Goal: Information Seeking & Learning: Find specific fact

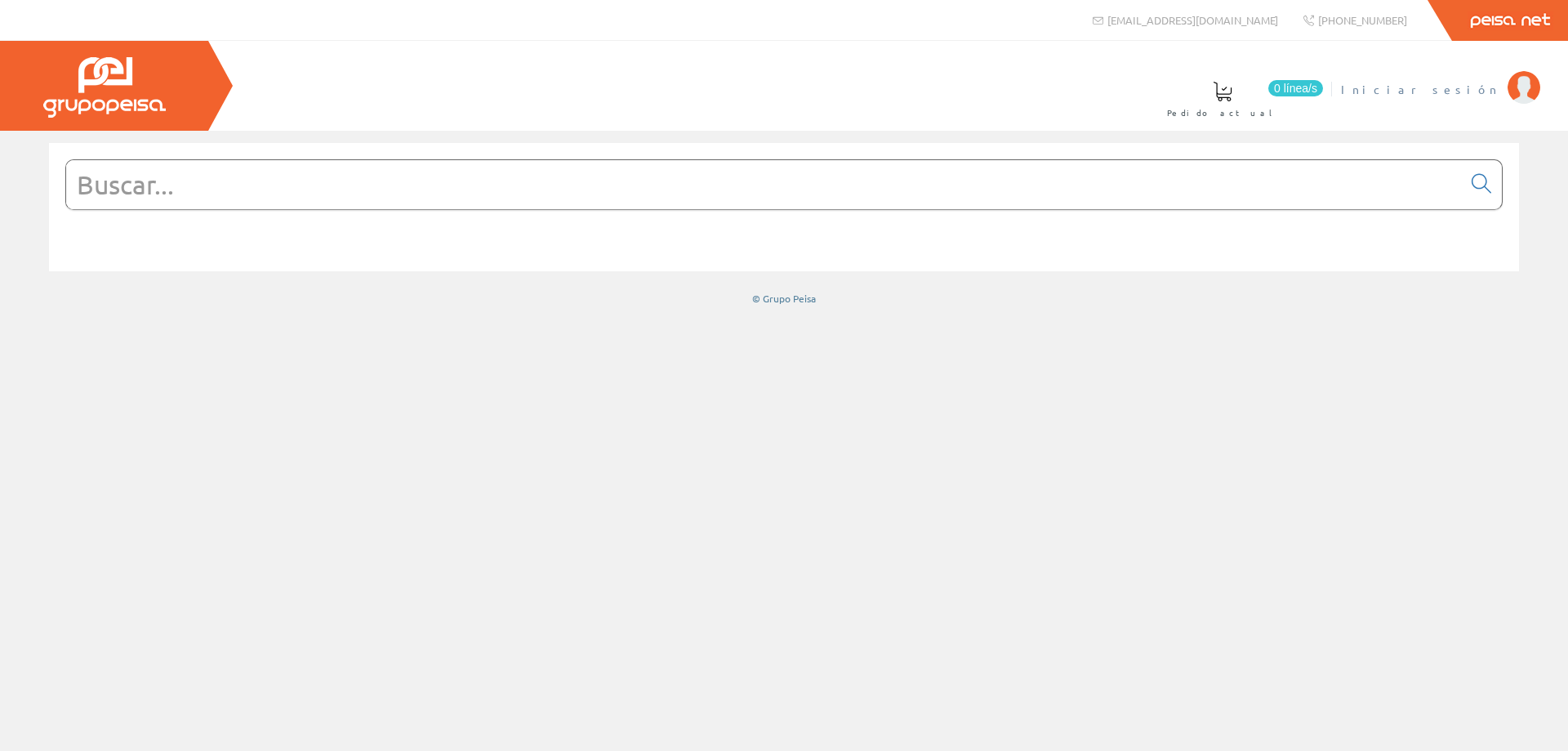
click at [1469, 96] on span "Iniciar sesión" at bounding box center [1420, 89] width 158 height 17
click at [1388, 83] on span "INSTALAC.ELECTRICAS BADENES SL" at bounding box center [1335, 89] width 328 height 17
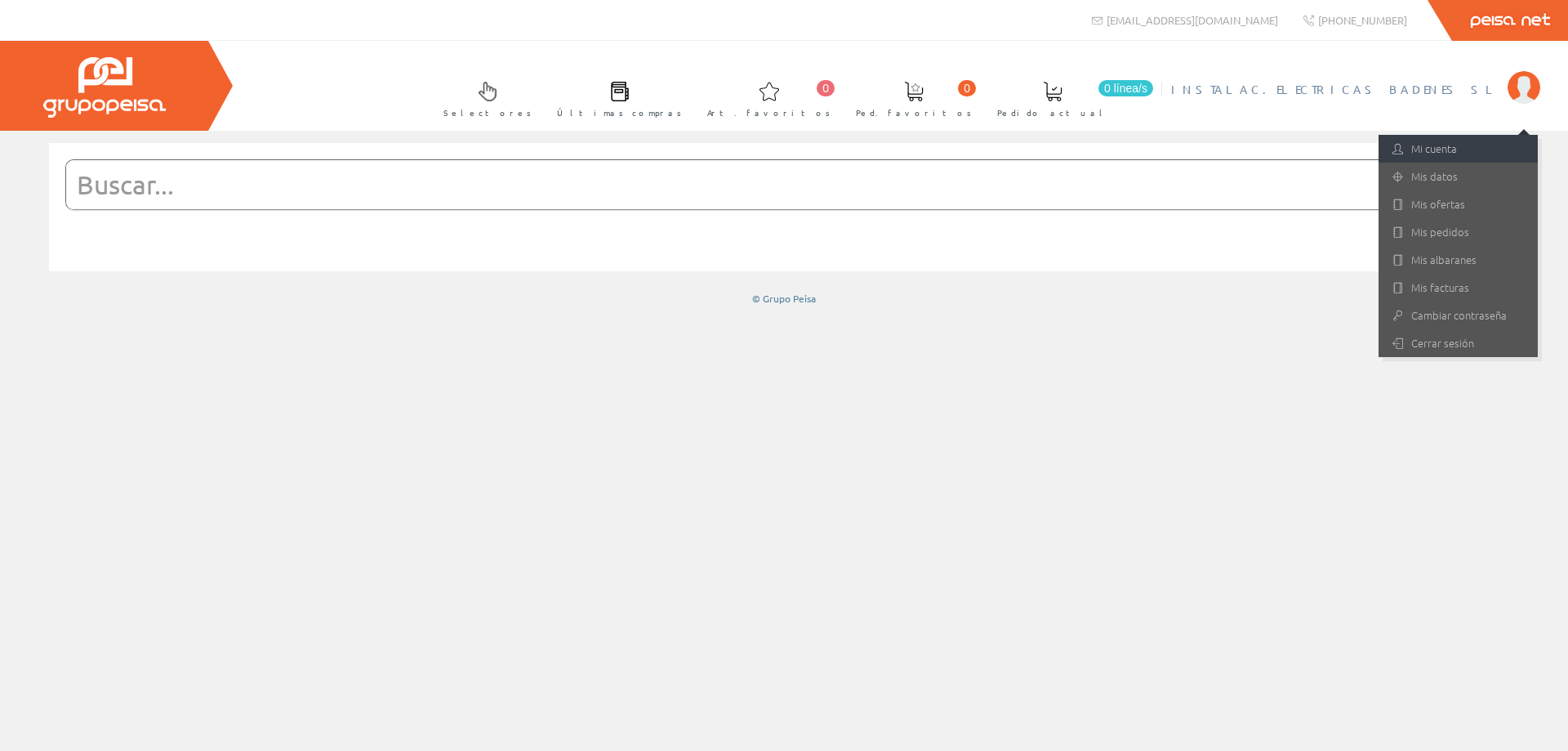
click at [1449, 152] on link "Mi cuenta" at bounding box center [1458, 149] width 159 height 28
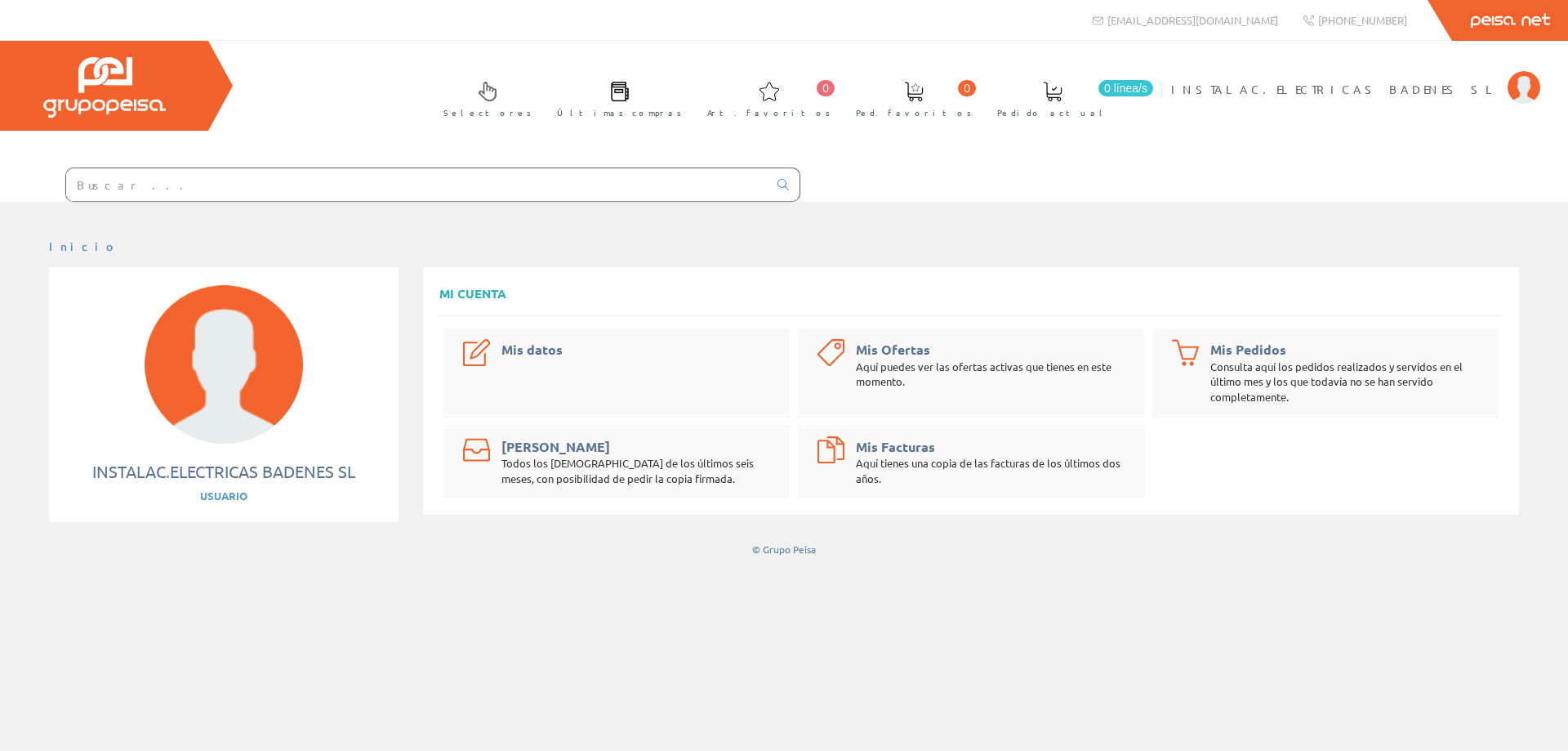
click at [221, 166] on div at bounding box center [400, 179] width 800 height 44
click at [211, 185] on input "text" at bounding box center [416, 184] width 702 height 33
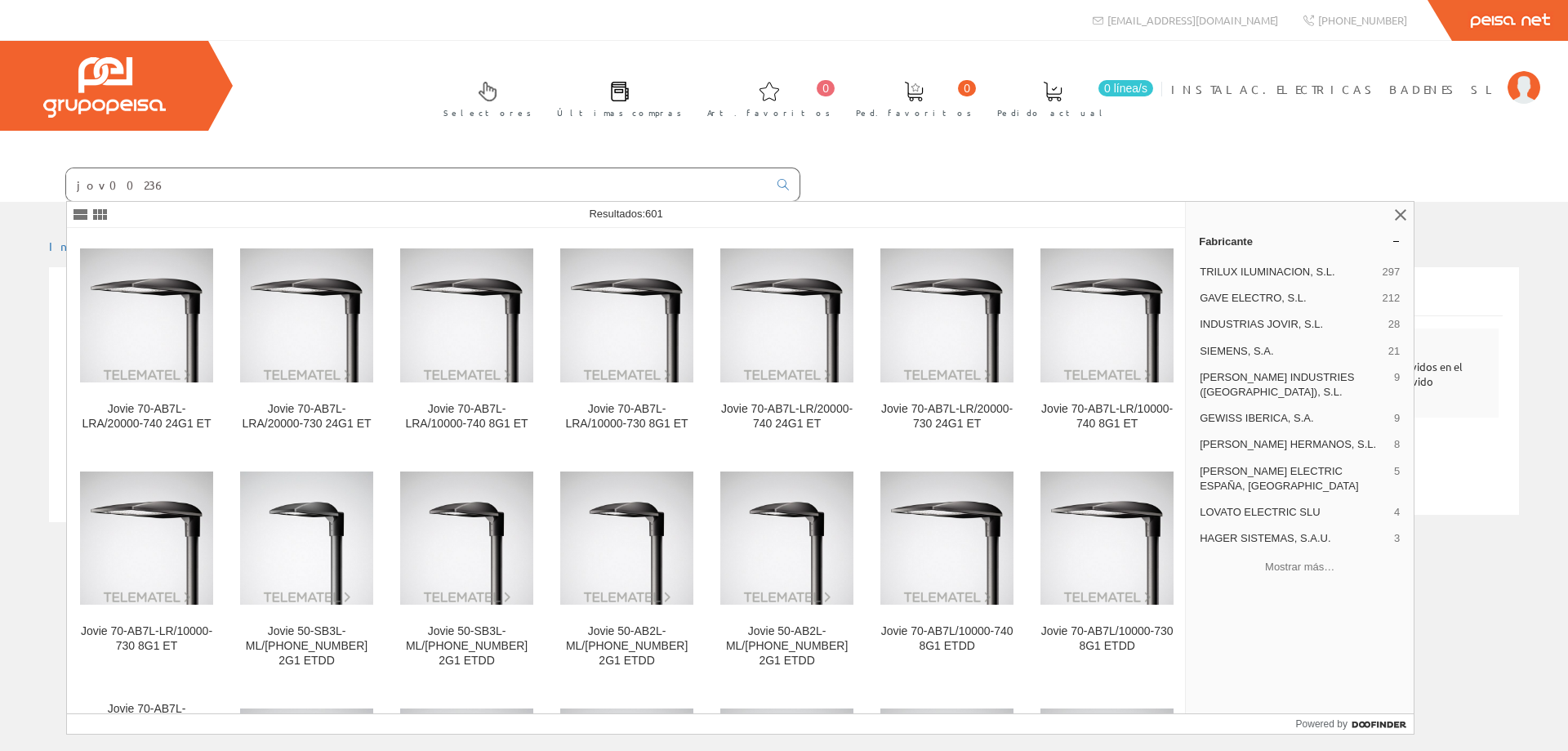
type input "jov00236"
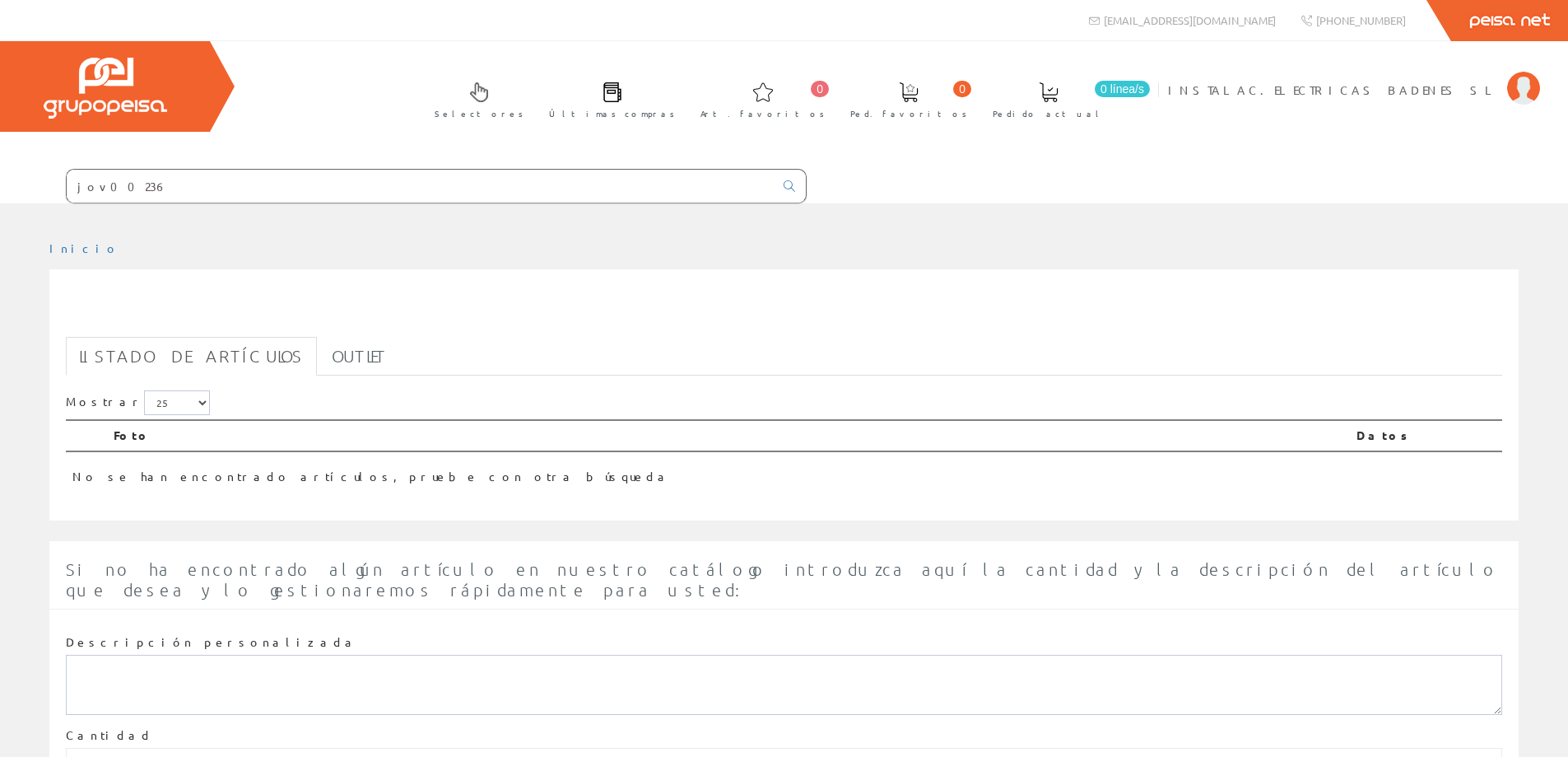
drag, startPoint x: 252, startPoint y: 191, endPoint x: 0, endPoint y: 190, distance: 252.0
click at [0, 190] on form "jov00236" at bounding box center [403, 186] width 807 height 35
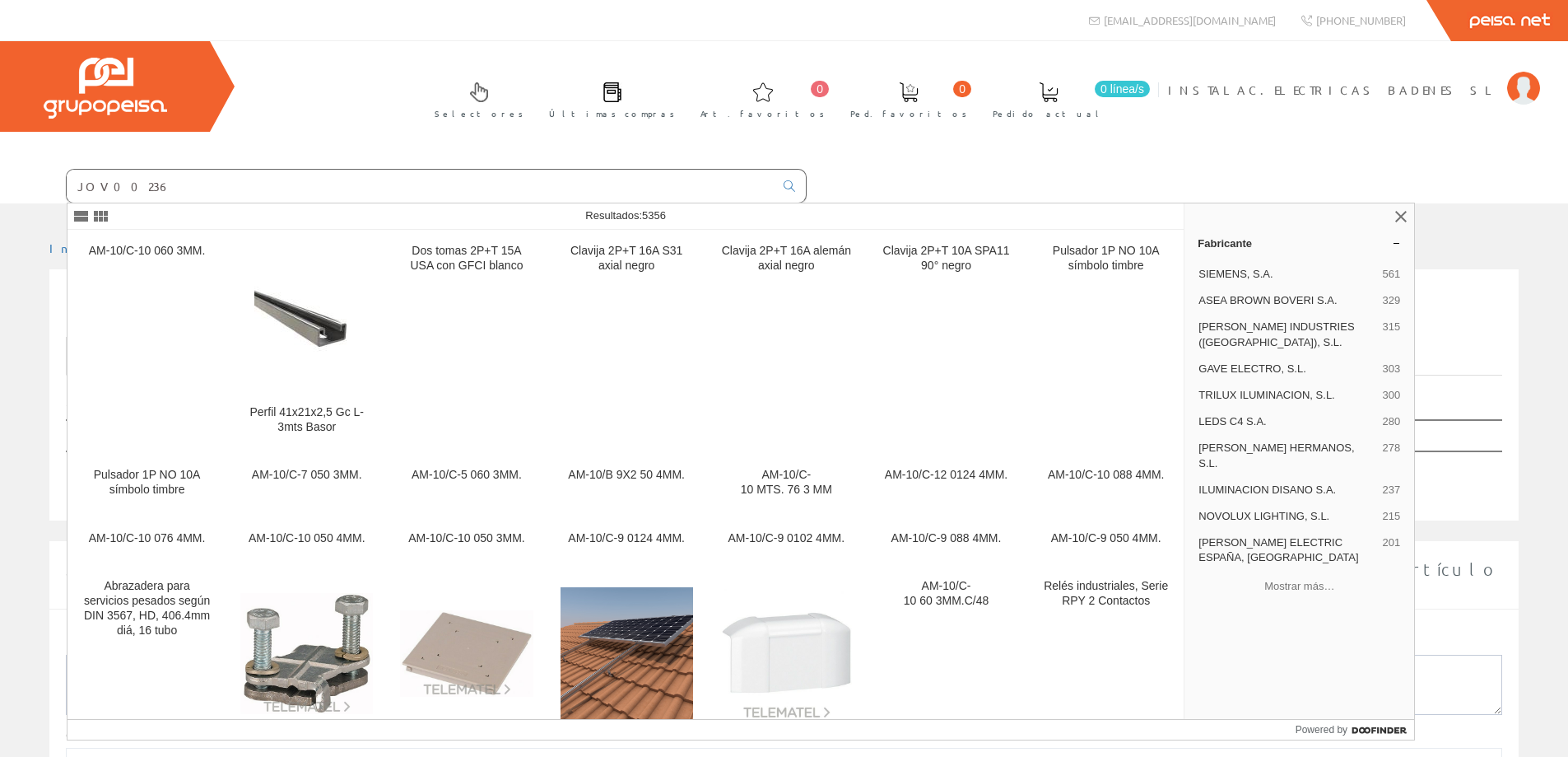
drag, startPoint x: 243, startPoint y: 188, endPoint x: 0, endPoint y: 191, distance: 243.0
click at [0, 191] on form "JOV00236" at bounding box center [403, 186] width 807 height 35
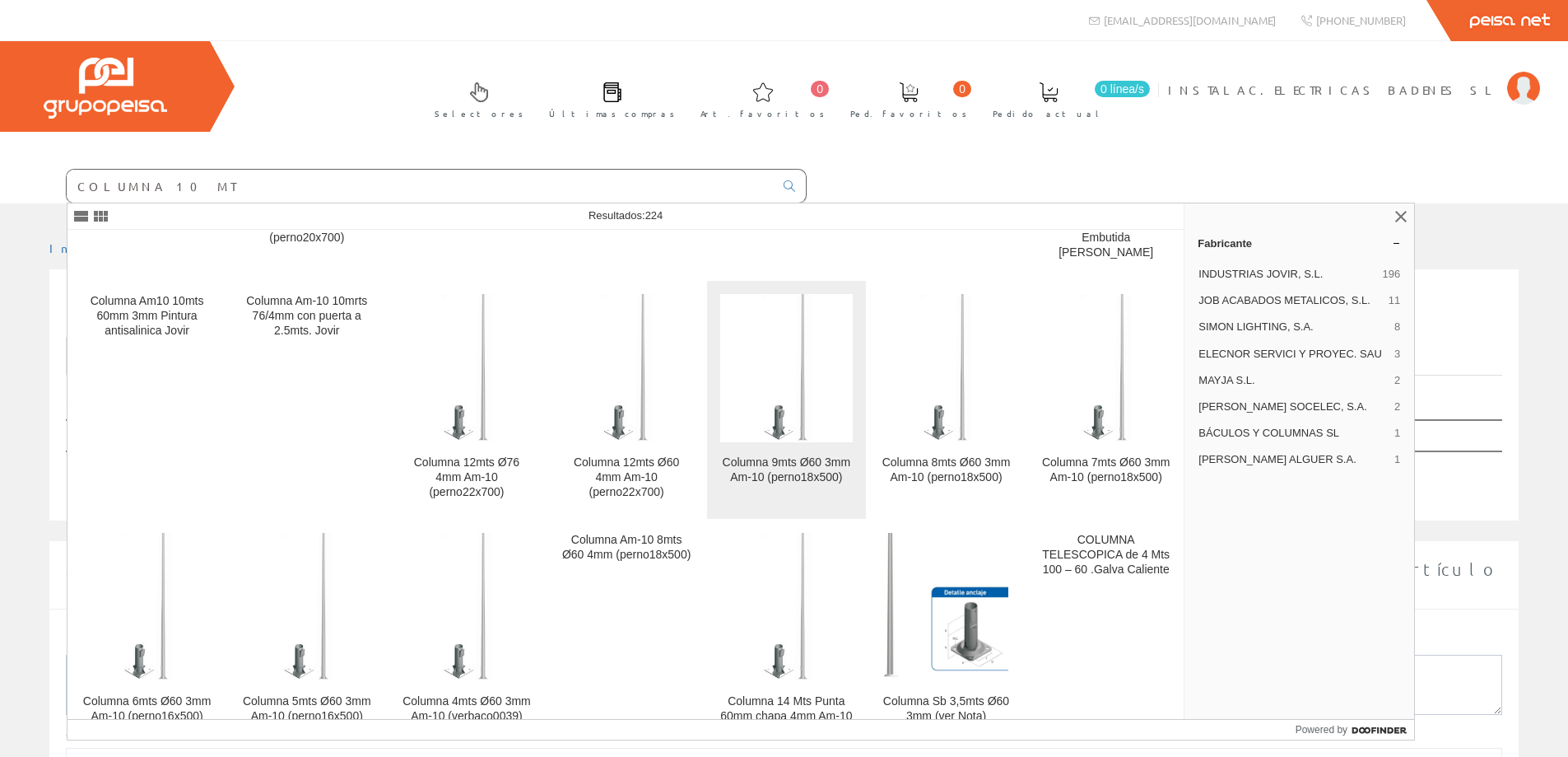
scroll to position [429, 0]
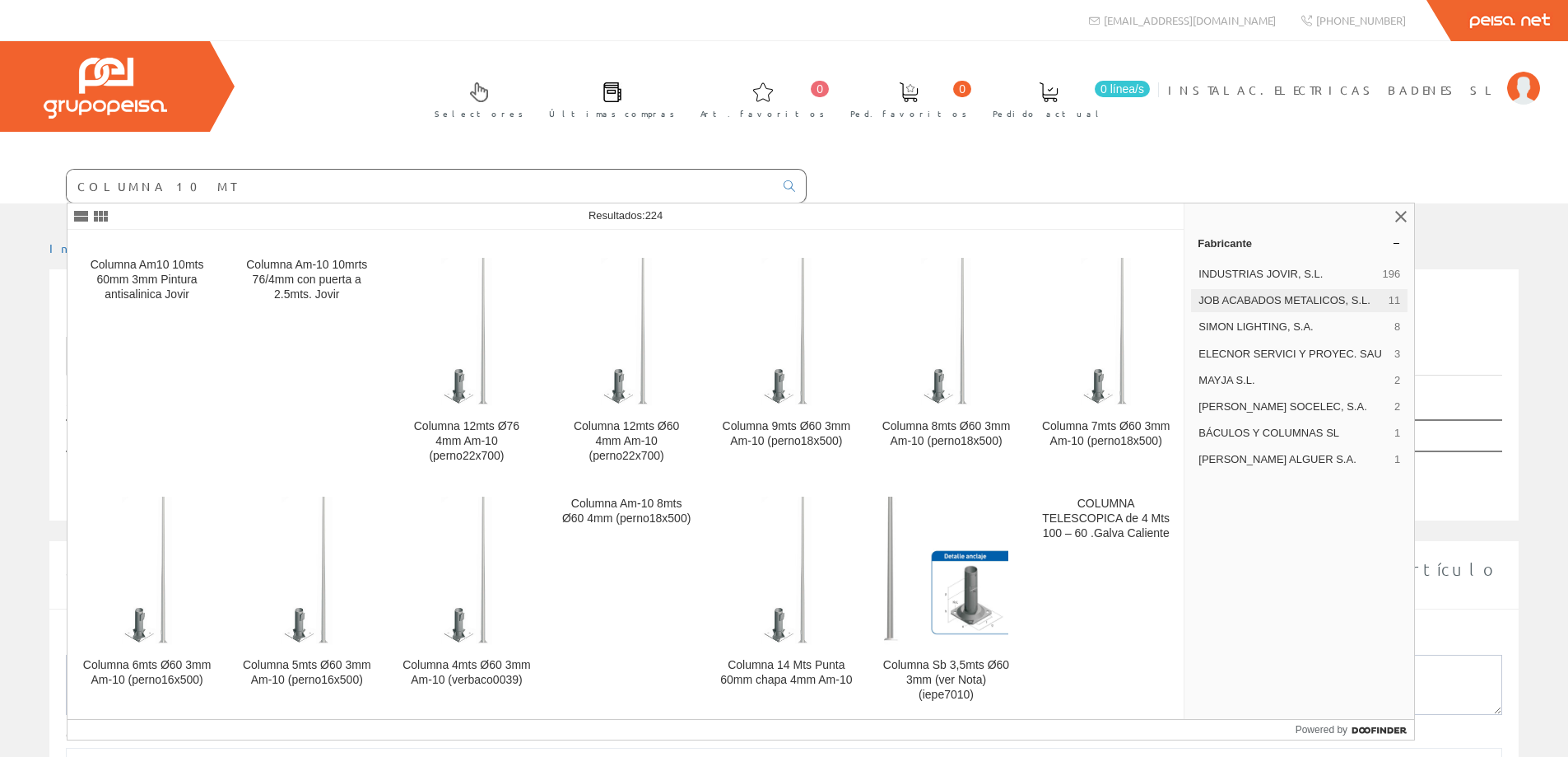
click at [1243, 296] on span "JOB ACABADOS METALICOS, S.L." at bounding box center [1289, 301] width 183 height 15
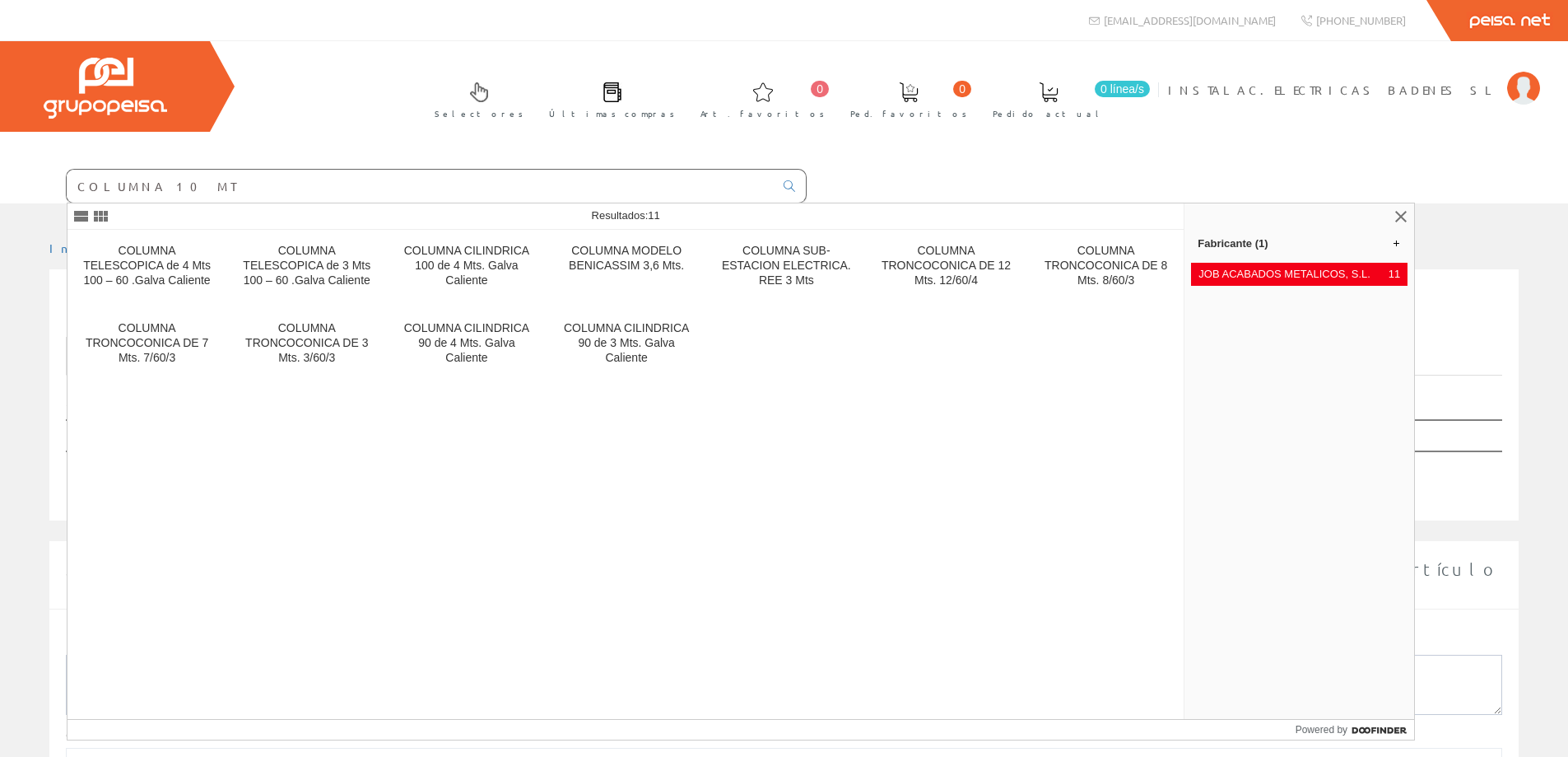
click at [274, 180] on input "COLUMNA 10 MT" at bounding box center [420, 186] width 707 height 33
drag, startPoint x: 270, startPoint y: 192, endPoint x: 0, endPoint y: 173, distance: 270.7
click at [0, 173] on form "COLUMNA 10 MT" at bounding box center [403, 186] width 807 height 35
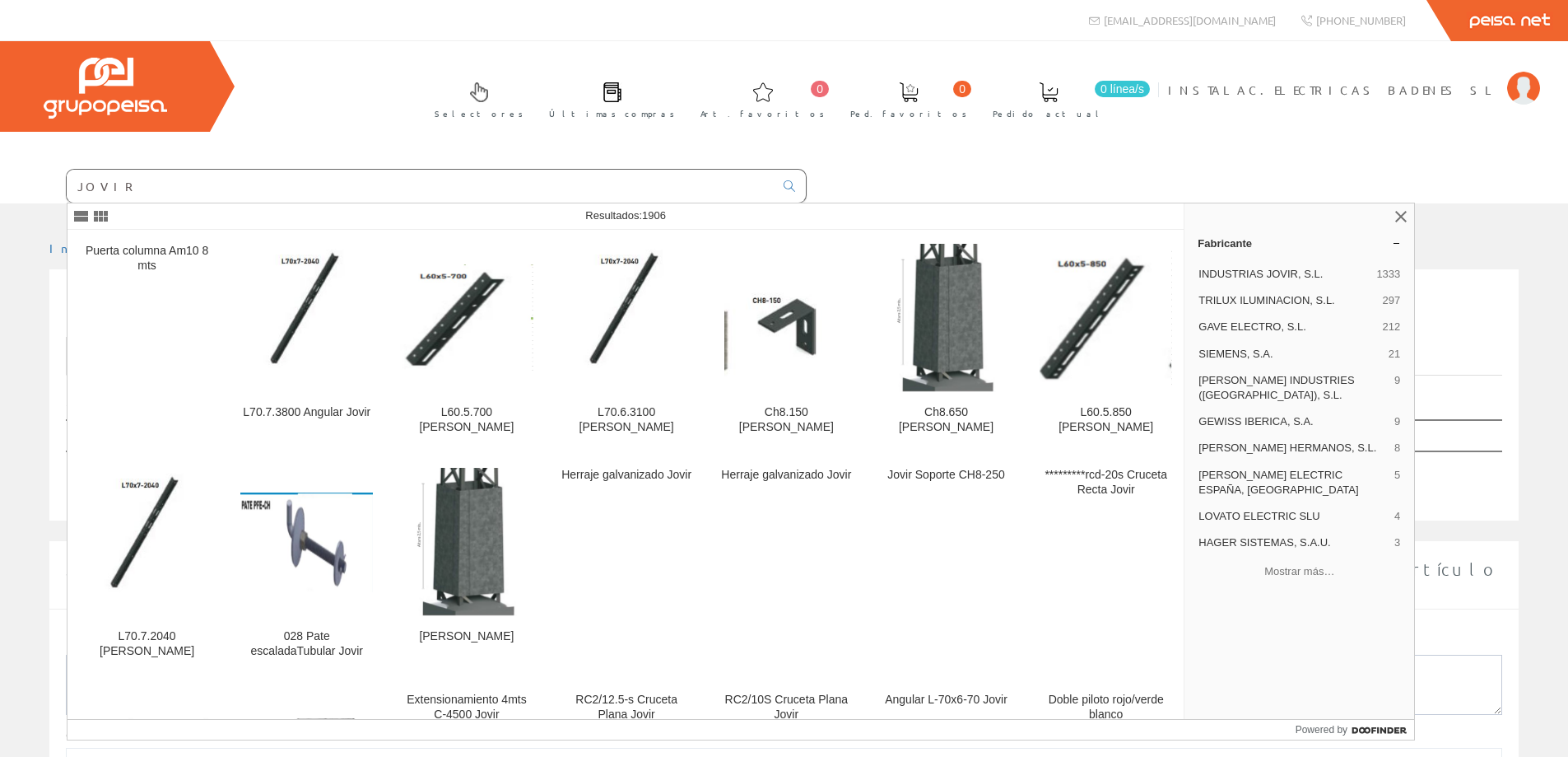
type input "JOVIR"
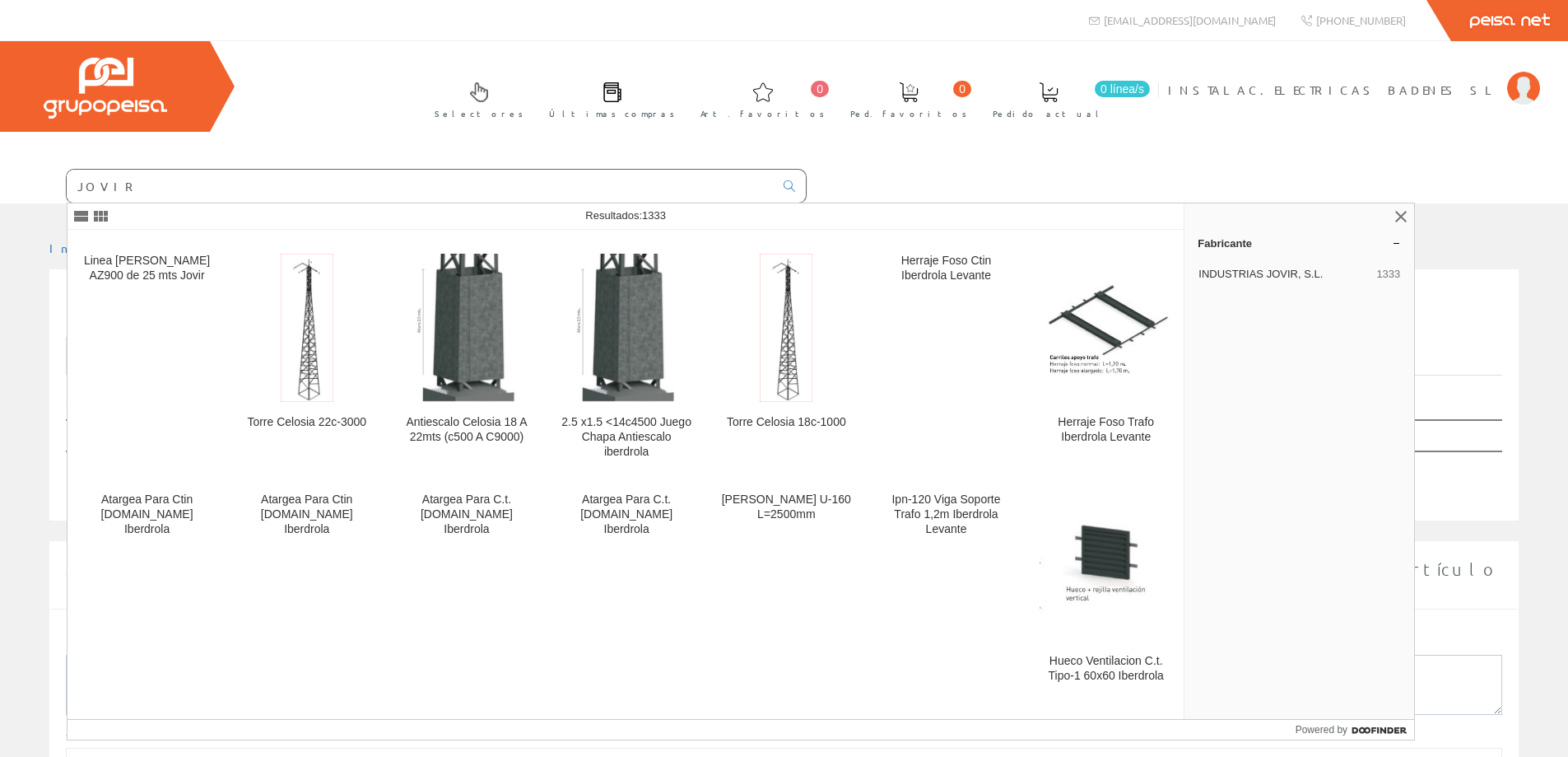
scroll to position [905, 0]
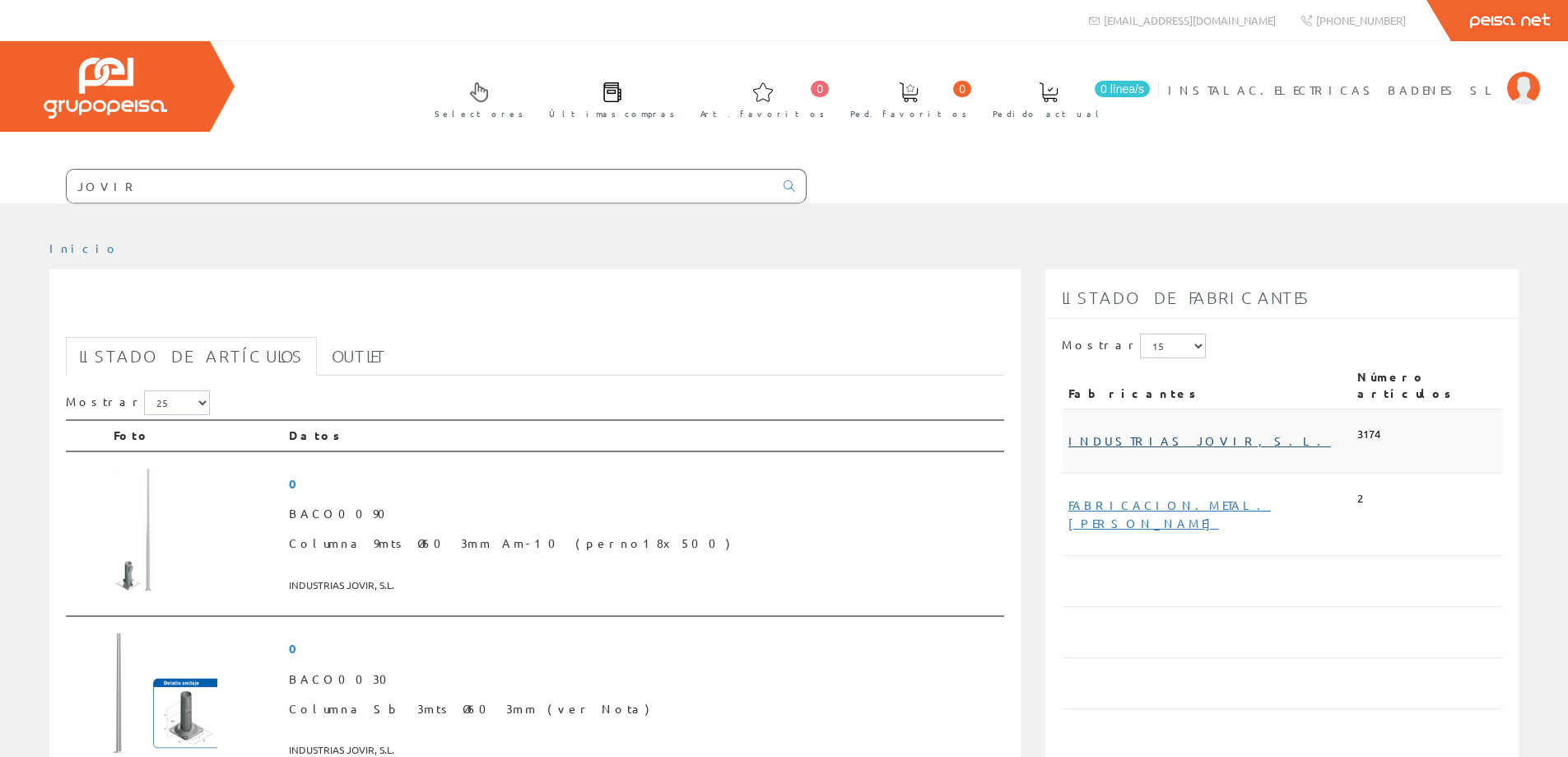
click at [1115, 433] on link "INDUSTRIAS JOVIR, S.L." at bounding box center [1200, 440] width 263 height 15
click at [1116, 433] on link "INDUSTRIAS JOVIR, S.L." at bounding box center [1200, 440] width 263 height 15
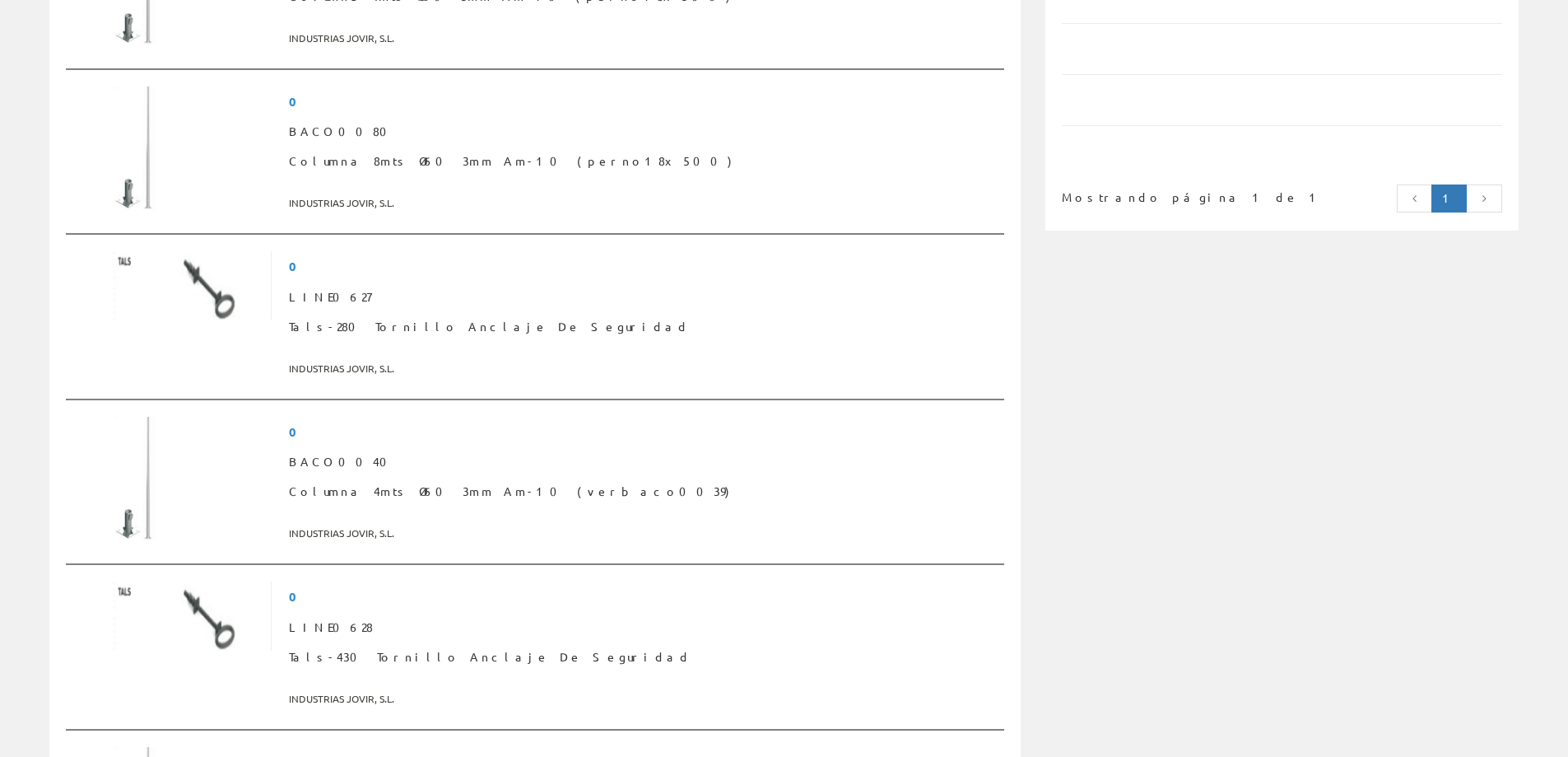
scroll to position [1482, 0]
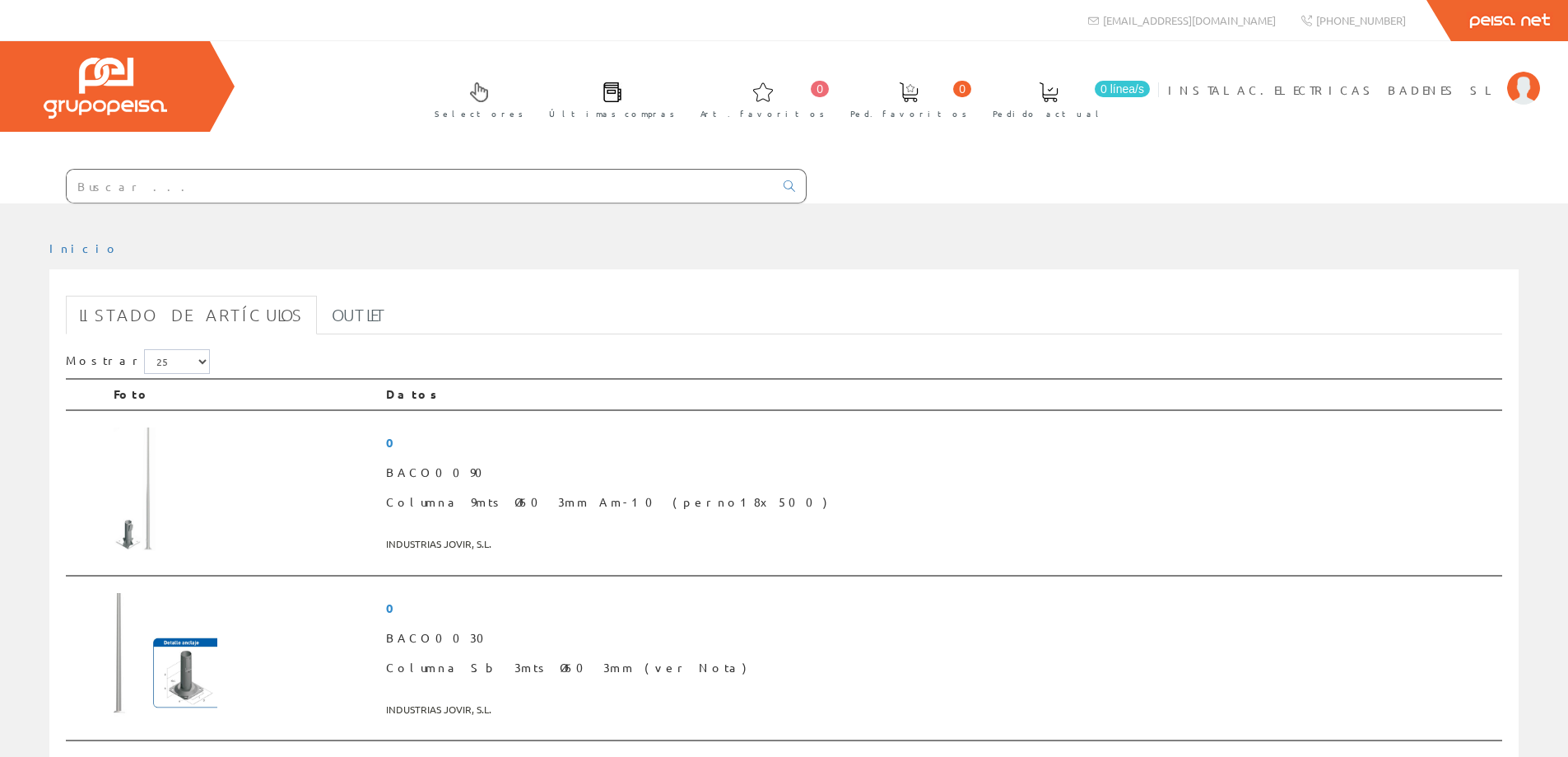
click at [324, 184] on input "text" at bounding box center [420, 186] width 707 height 33
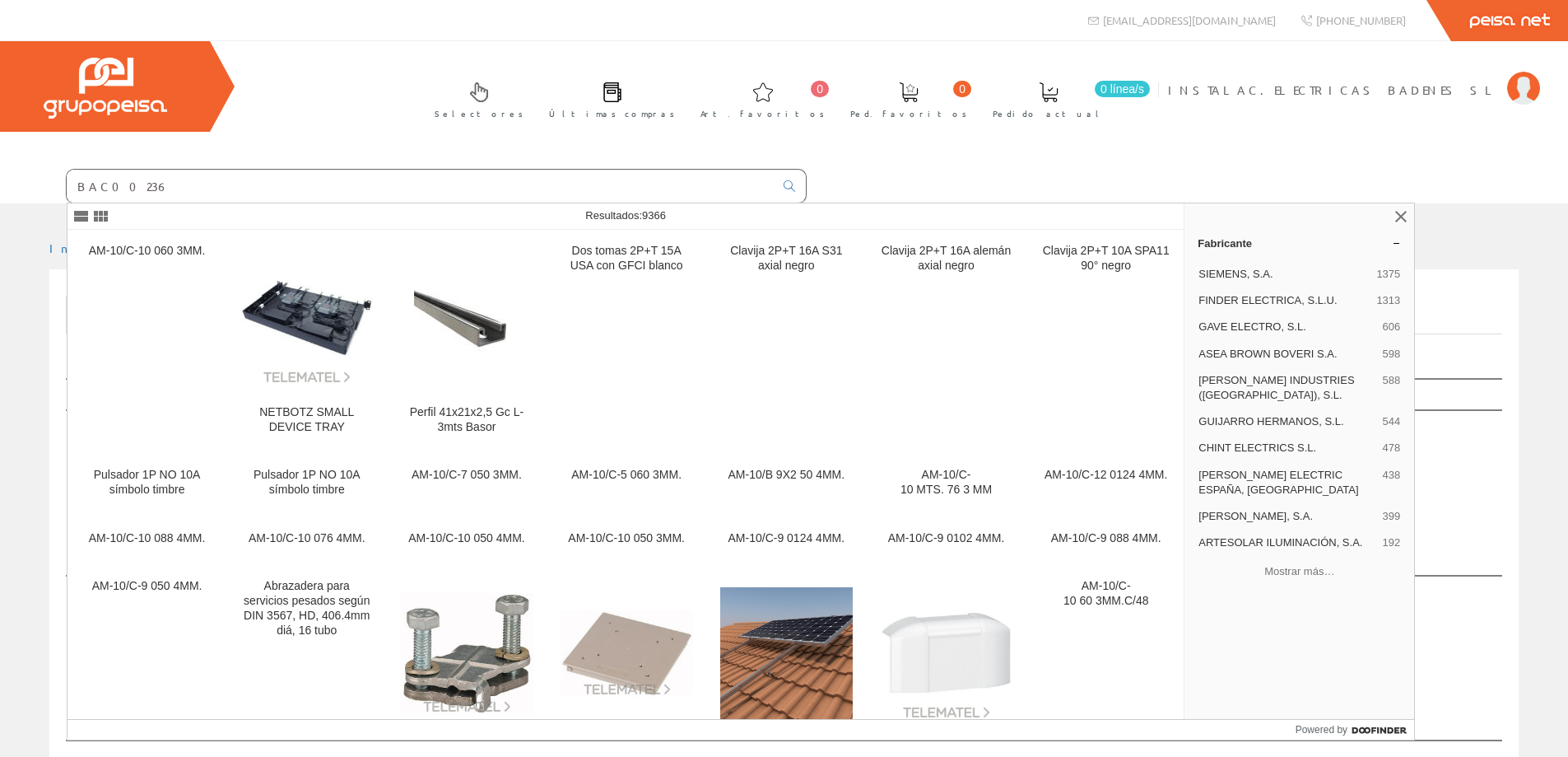
type input "BAC00236"
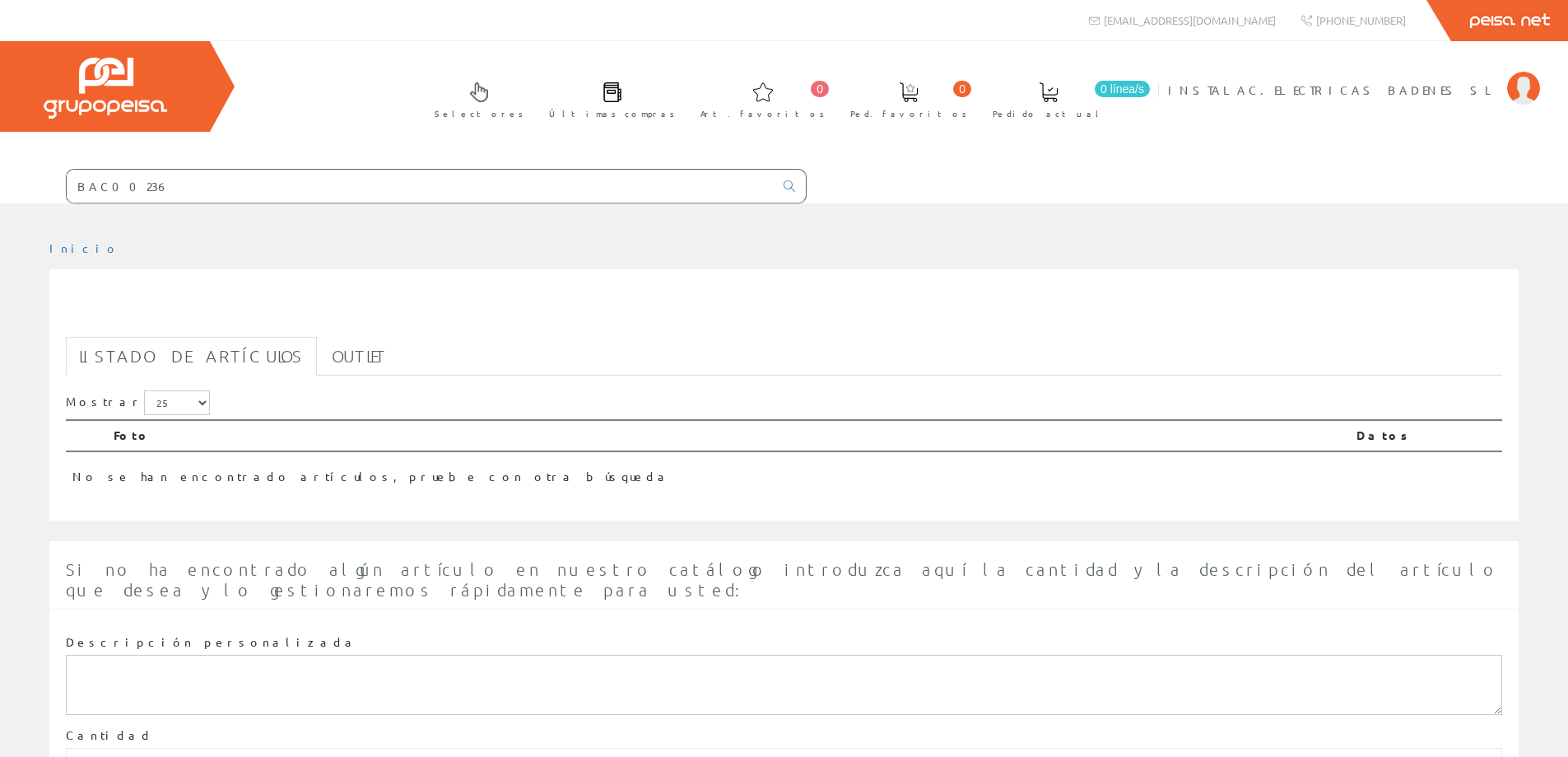
drag, startPoint x: 214, startPoint y: 190, endPoint x: 127, endPoint y: 195, distance: 87.1
click at [212, 191] on input "BAC00236" at bounding box center [420, 186] width 707 height 33
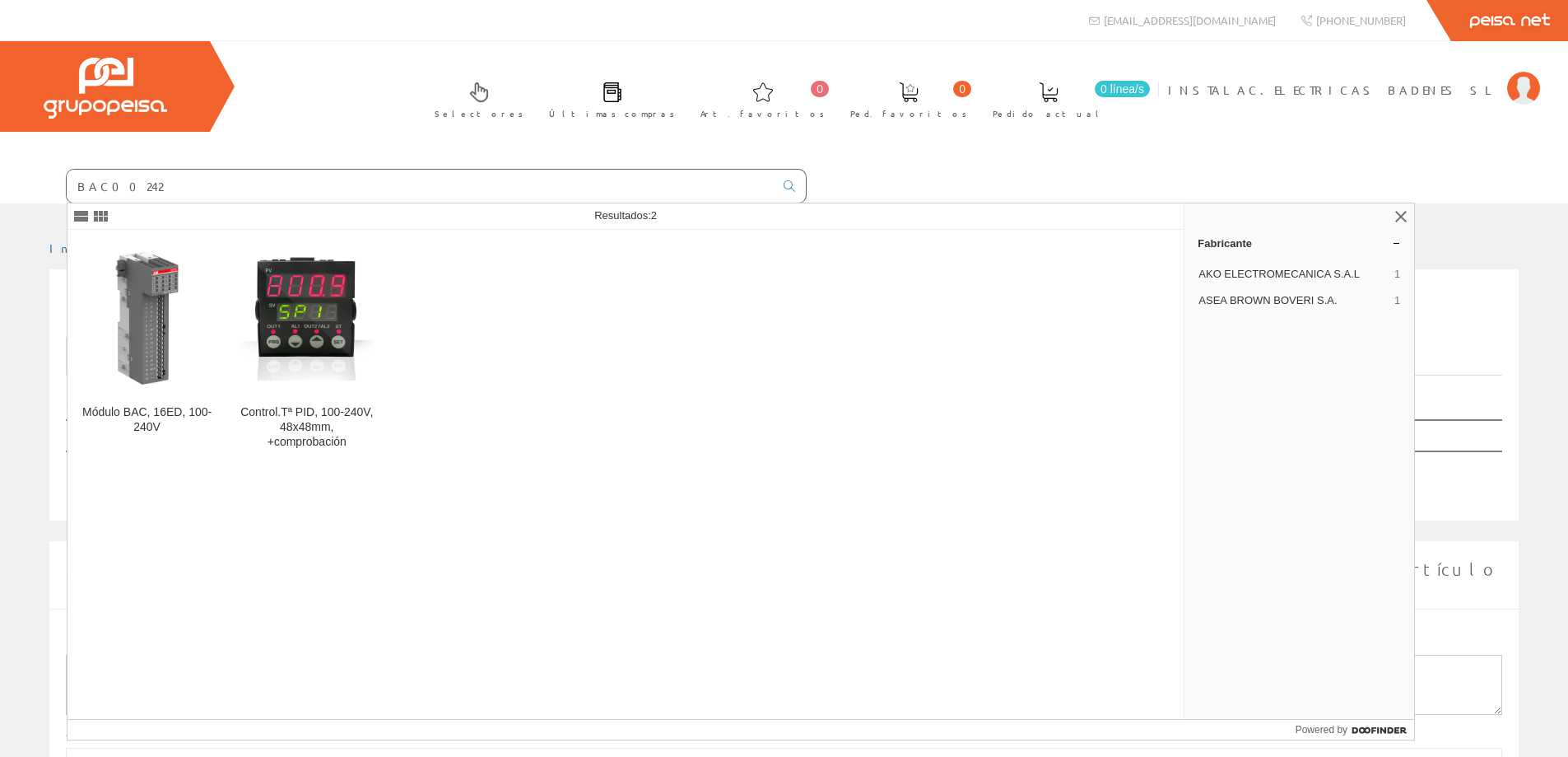
type input "BAC00242"
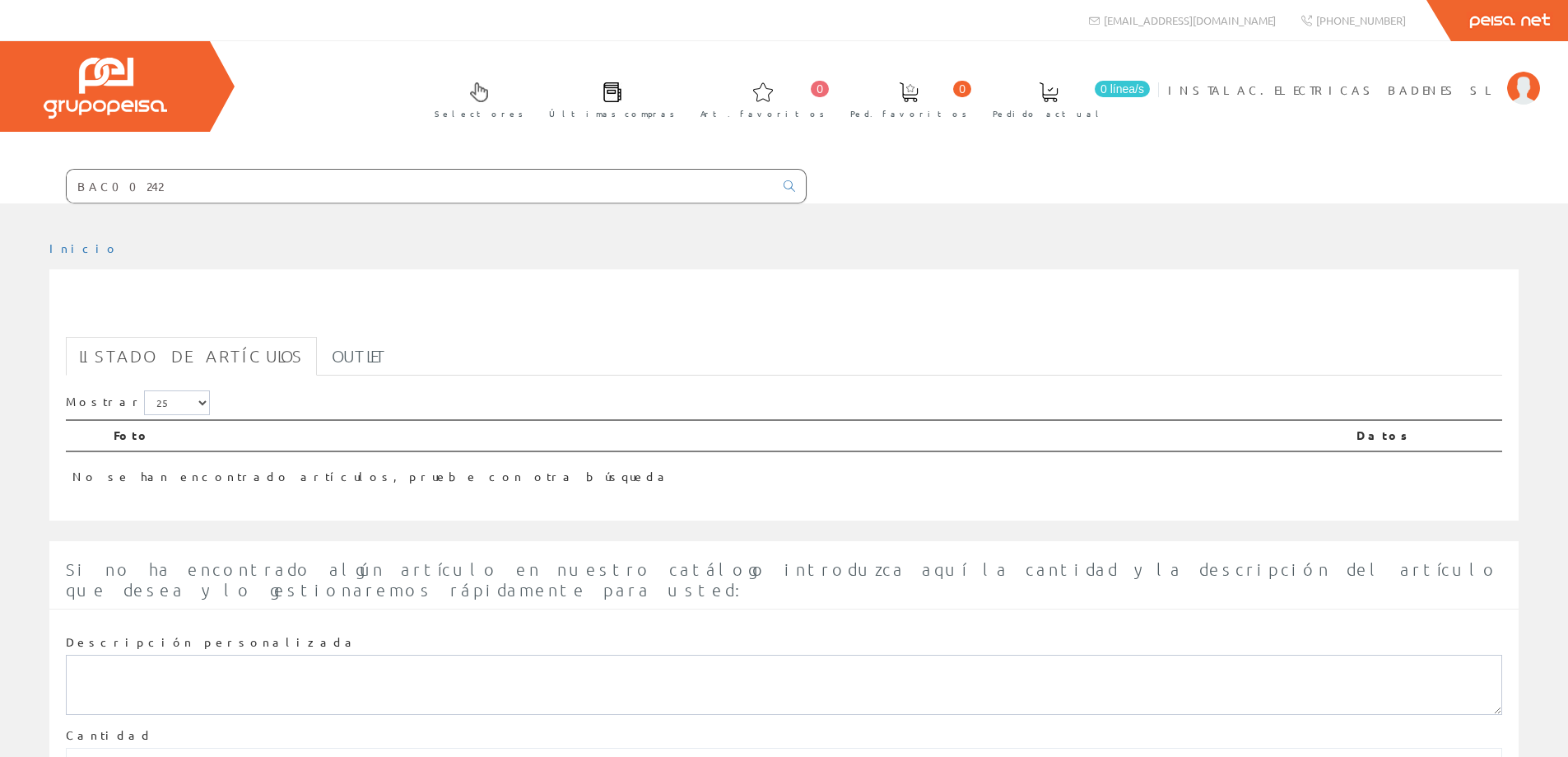
click at [223, 182] on input "BAC00242" at bounding box center [420, 186] width 707 height 33
click at [168, 194] on input "BAC00242" at bounding box center [420, 186] width 707 height 33
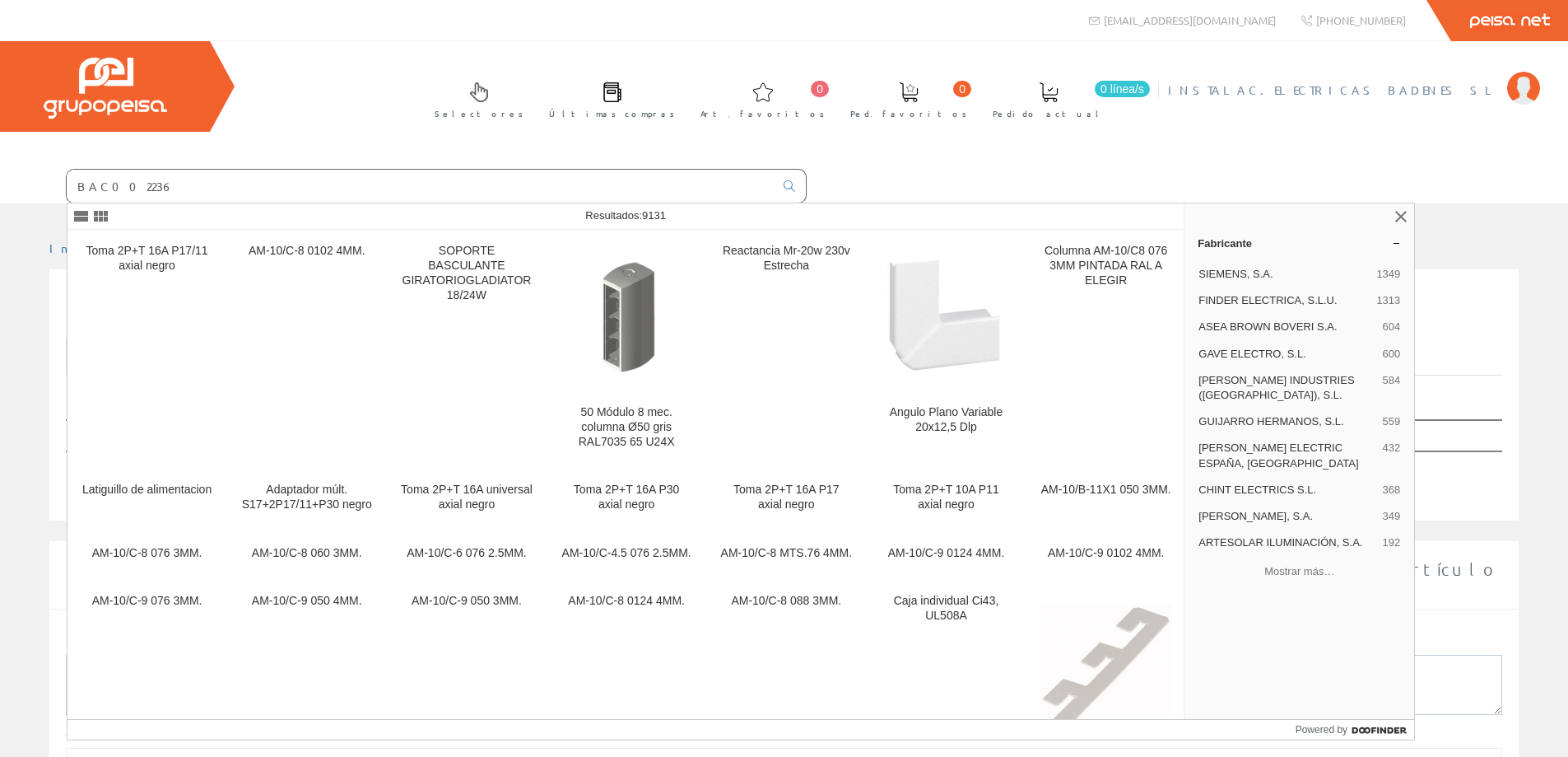
type input "BAC002236"
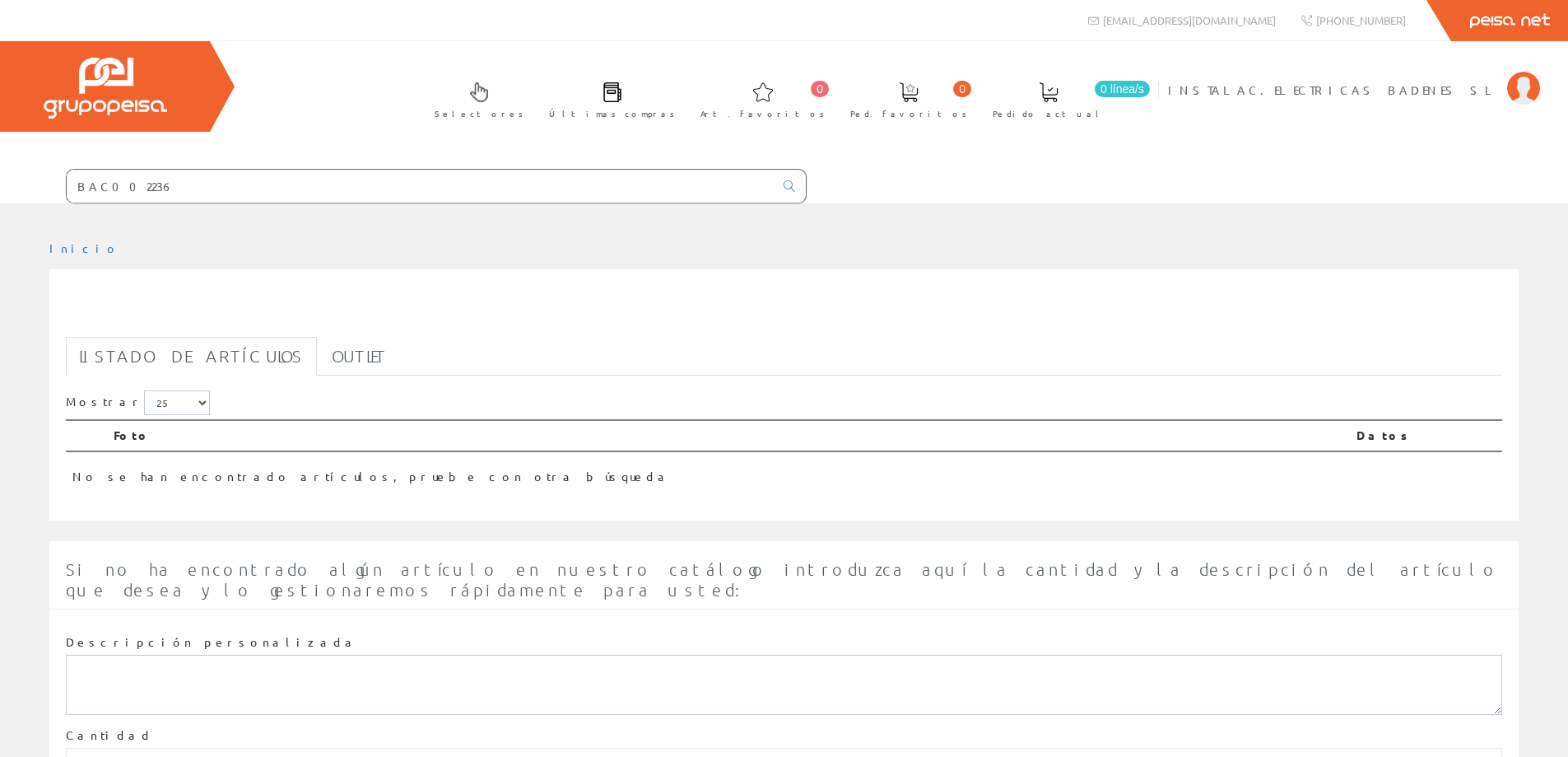
click at [118, 187] on input "BAC002236" at bounding box center [420, 186] width 707 height 33
type input "BAC00236"
drag, startPoint x: 99, startPoint y: 184, endPoint x: 124, endPoint y: 182, distance: 25.1
click at [100, 182] on input "BAC00236" at bounding box center [420, 186] width 707 height 33
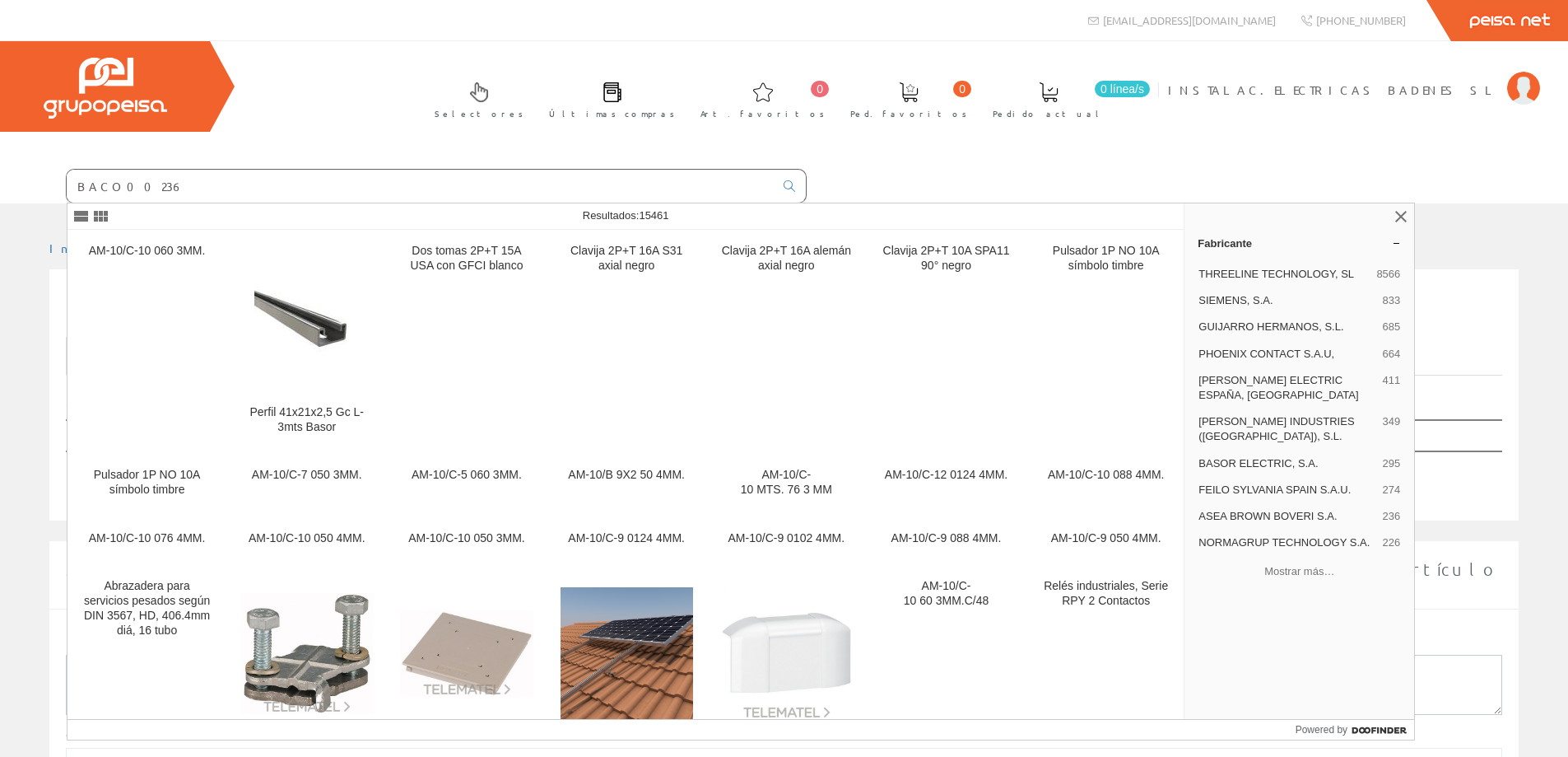
click at [244, 178] on input "BACO00236" at bounding box center [420, 186] width 707 height 33
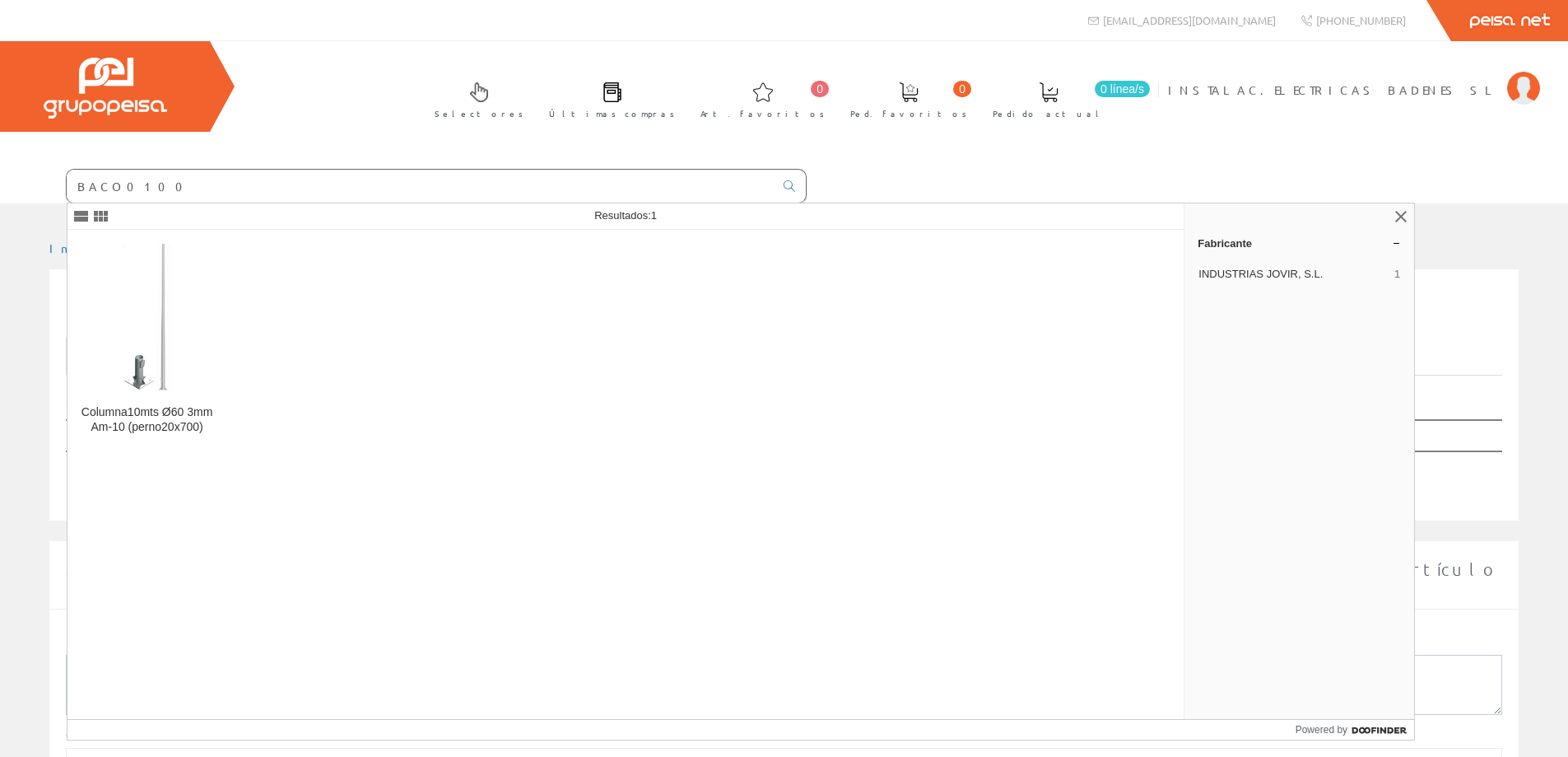
type input "BACO0100"
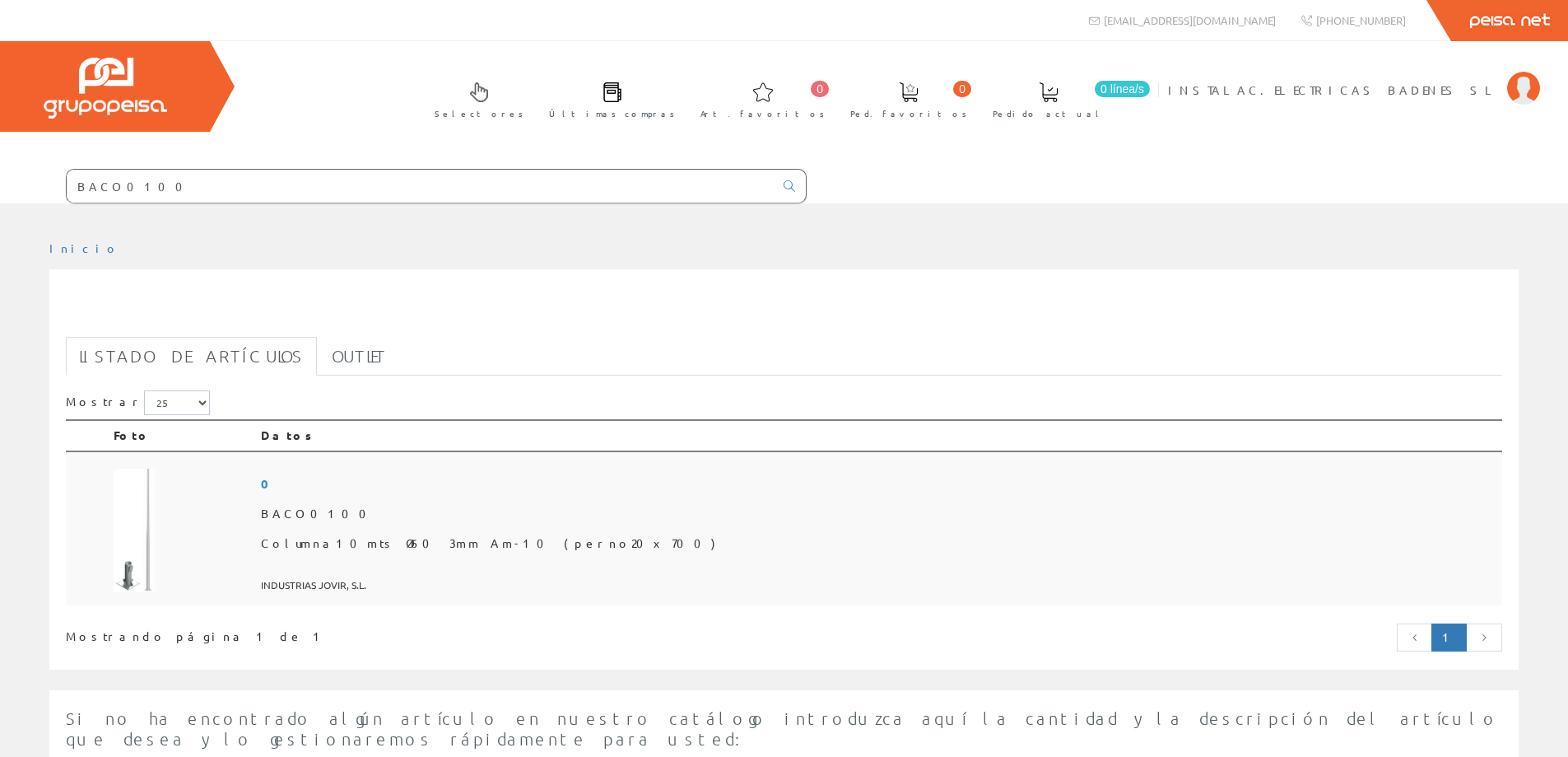
click at [155, 558] on img at bounding box center [134, 530] width 42 height 123
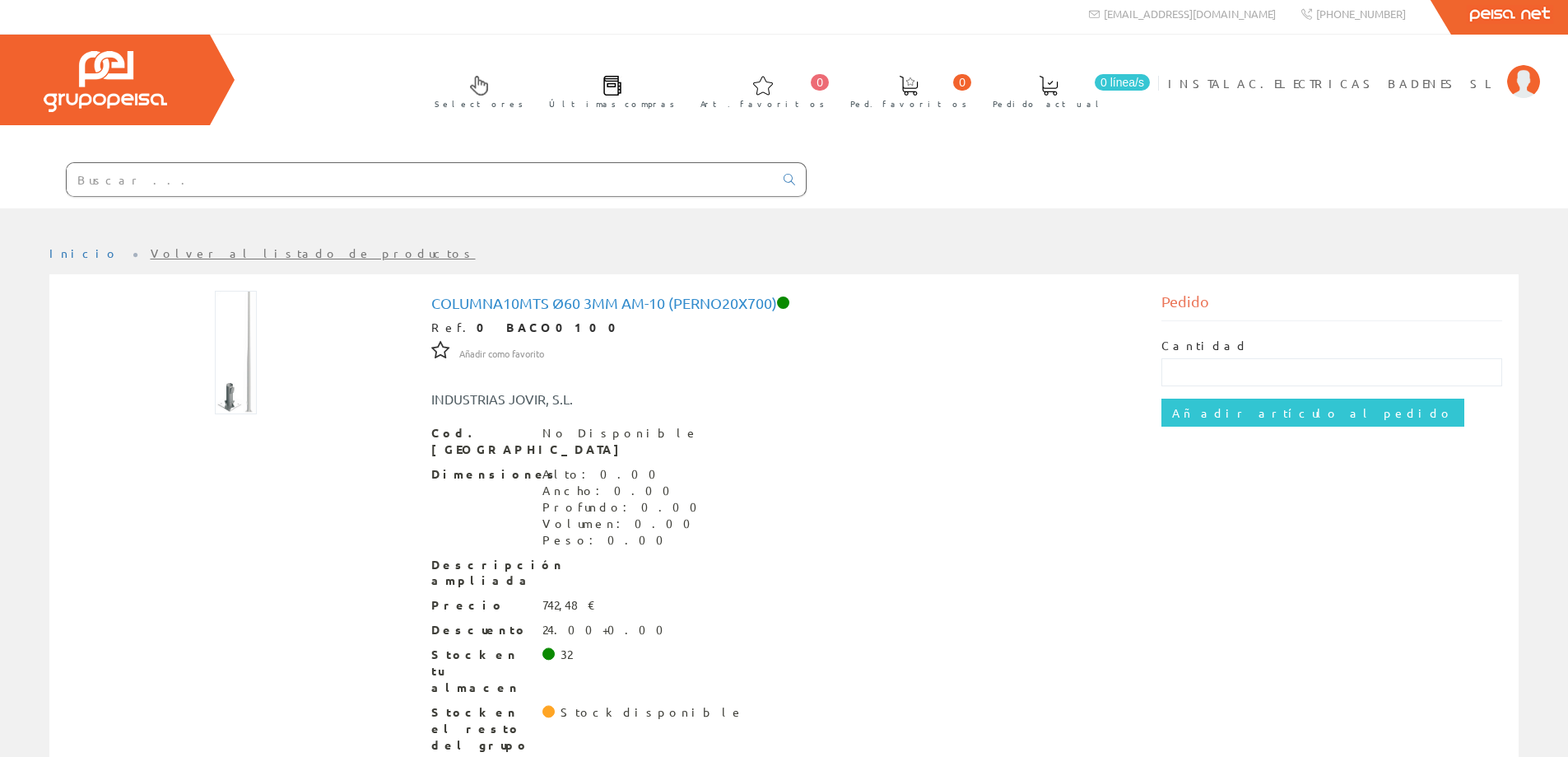
scroll to position [8, 0]
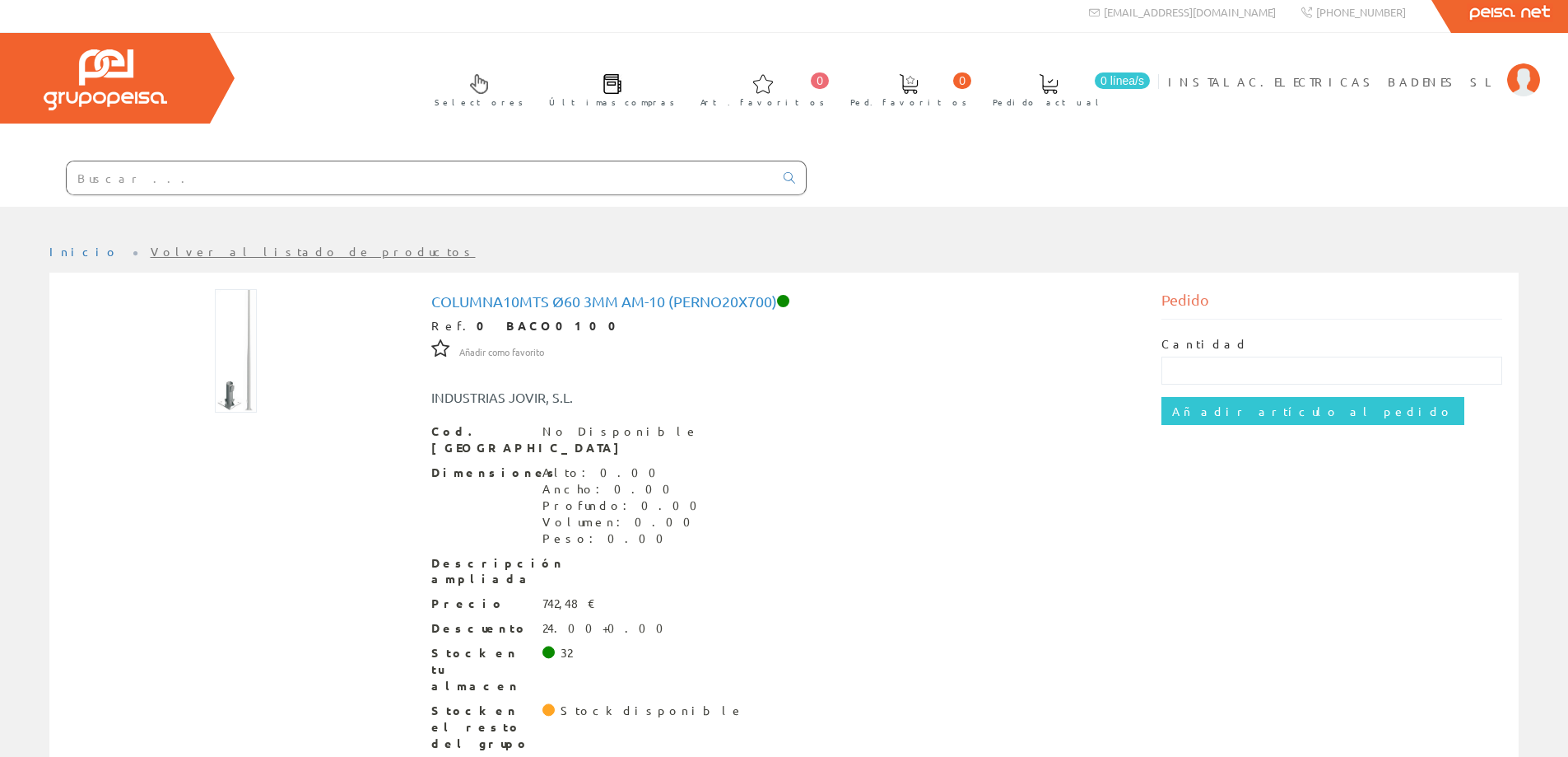
click at [593, 183] on input "text" at bounding box center [420, 178] width 707 height 33
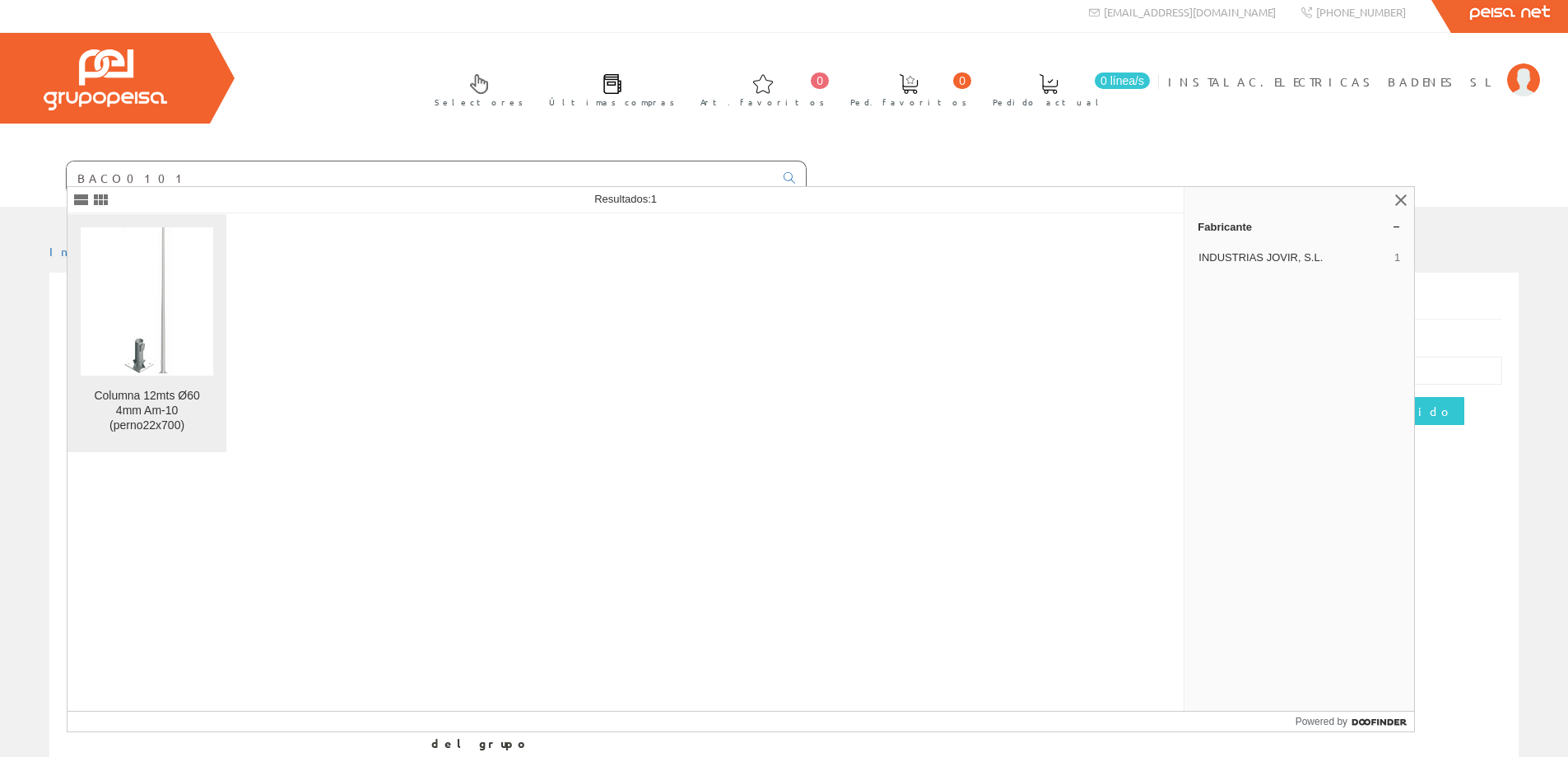
type input "BACO0101"
click at [125, 257] on img at bounding box center [146, 301] width 50 height 148
